Goal: Navigation & Orientation: Find specific page/section

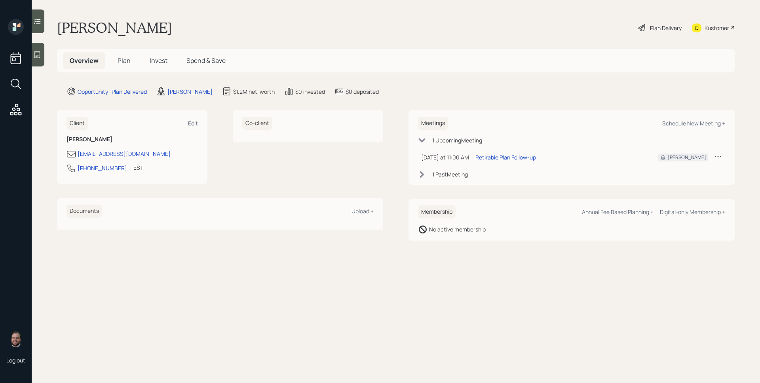
click at [35, 51] on icon at bounding box center [37, 55] width 8 height 8
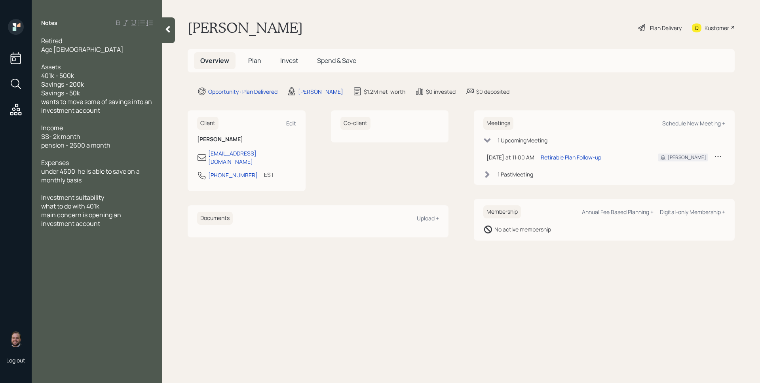
click at [252, 63] on span "Plan" at bounding box center [254, 60] width 13 height 9
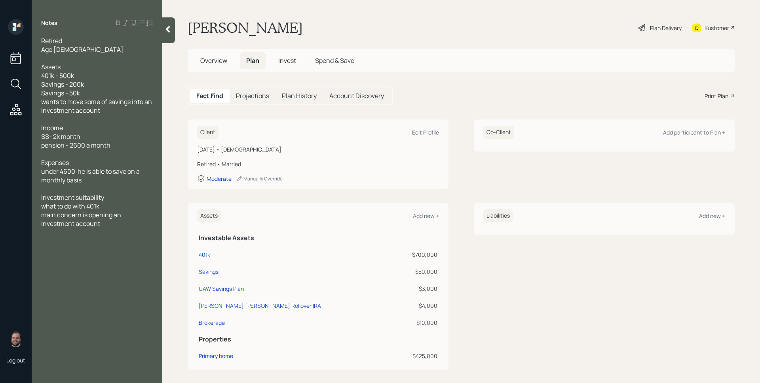
click at [289, 57] on span "Invest" at bounding box center [287, 60] width 18 height 9
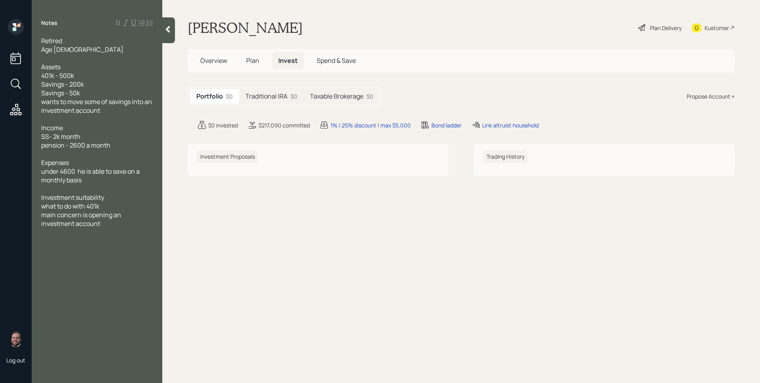
click at [266, 100] on h5 "Traditional IRA" at bounding box center [266, 97] width 42 height 8
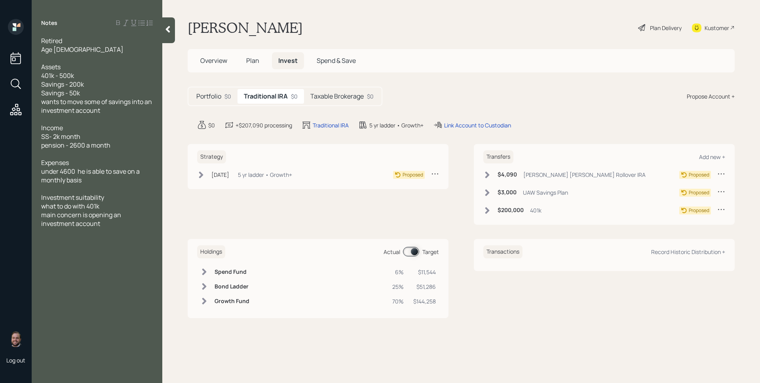
click at [338, 99] on h5 "Taxable Brokerage" at bounding box center [336, 97] width 53 height 8
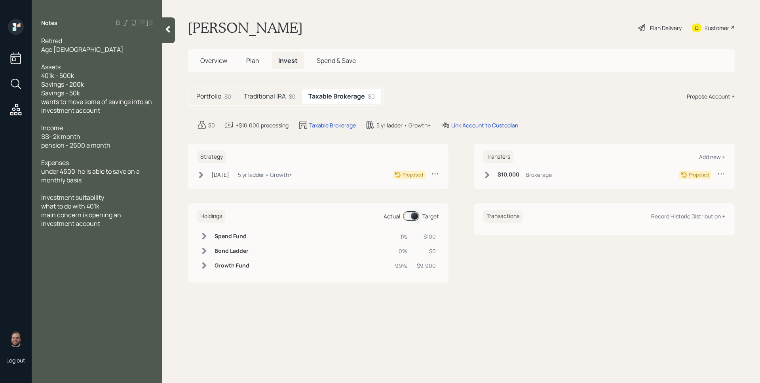
click at [242, 56] on h5 "Plan" at bounding box center [253, 60] width 26 height 17
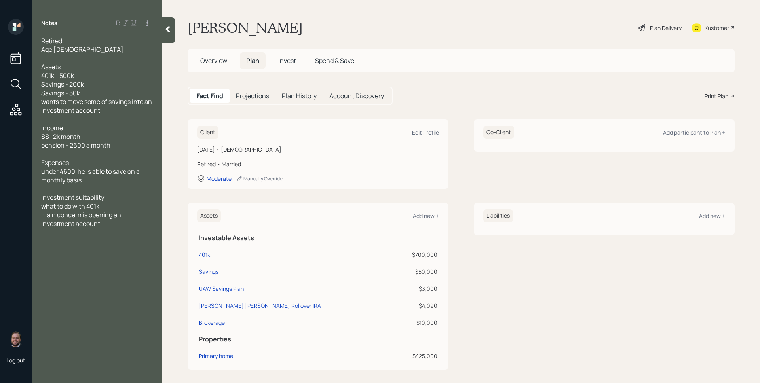
click at [211, 59] on span "Overview" at bounding box center [213, 60] width 27 height 9
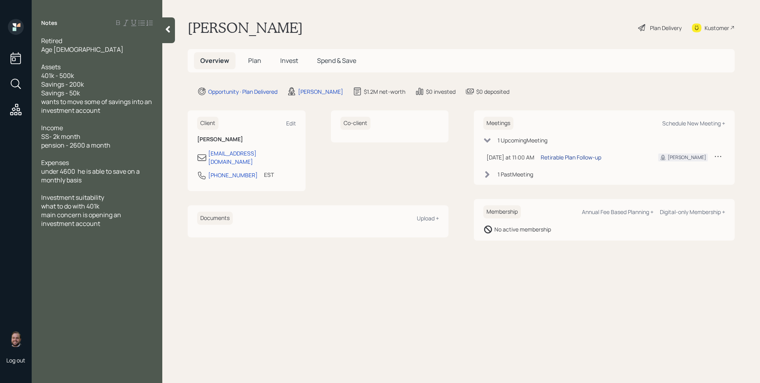
click at [574, 158] on div "Retirable Plan Follow-up" at bounding box center [570, 157] width 61 height 8
